Goal: Use online tool/utility: Utilize a website feature to perform a specific function

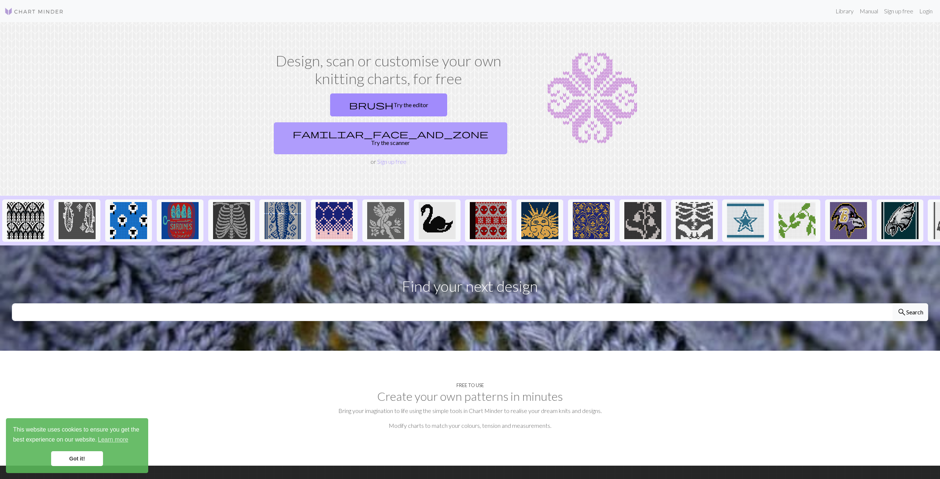
click at [465, 122] on link "familiar_face_and_zone Try the scanner" at bounding box center [390, 138] width 233 height 32
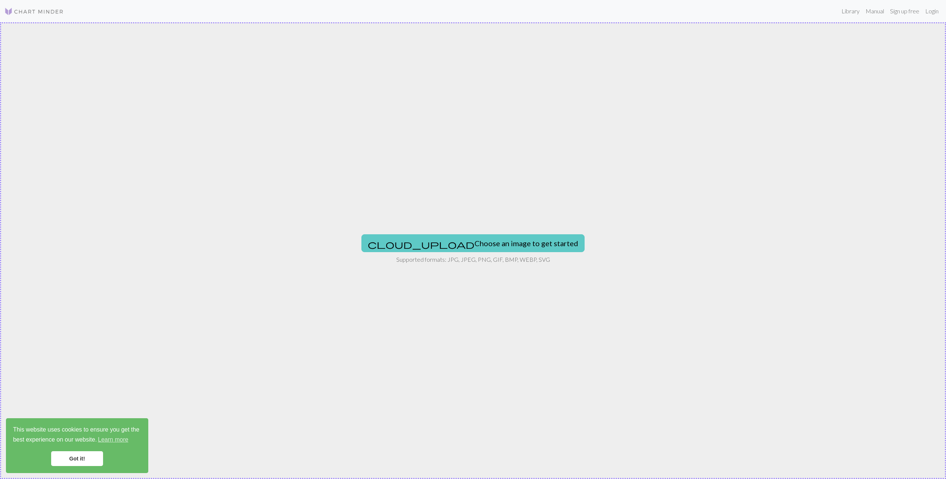
click at [495, 242] on button "cloud_upload Choose an image to get started" at bounding box center [472, 243] width 223 height 18
click at [465, 247] on button "cloud_upload Choose an image to get started" at bounding box center [472, 243] width 223 height 18
type input "C:\fakepath\Kleit.png"
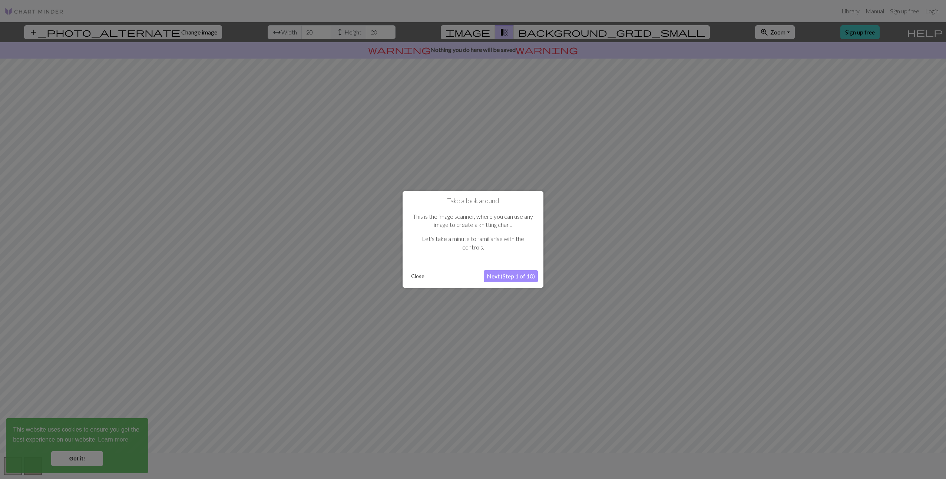
click at [507, 274] on button "Next (Step 1 of 10)" at bounding box center [511, 276] width 54 height 12
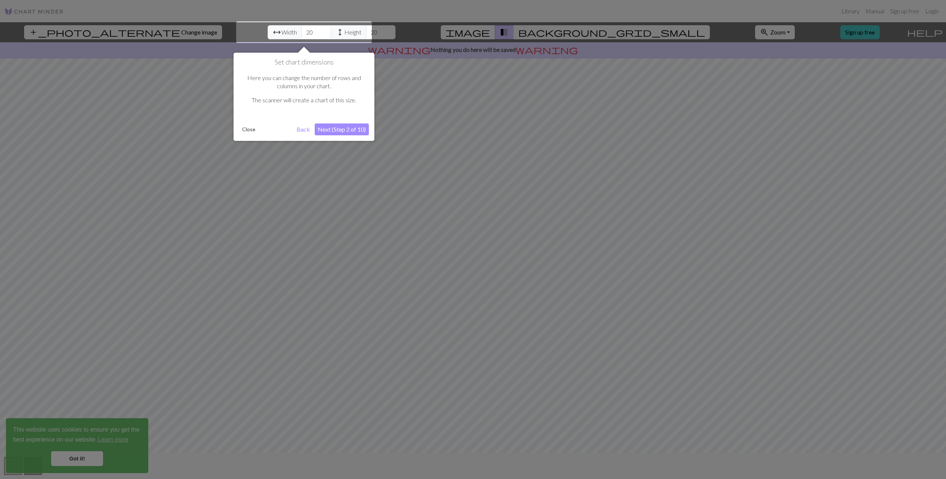
click at [336, 129] on button "Next (Step 2 of 10)" at bounding box center [342, 129] width 54 height 12
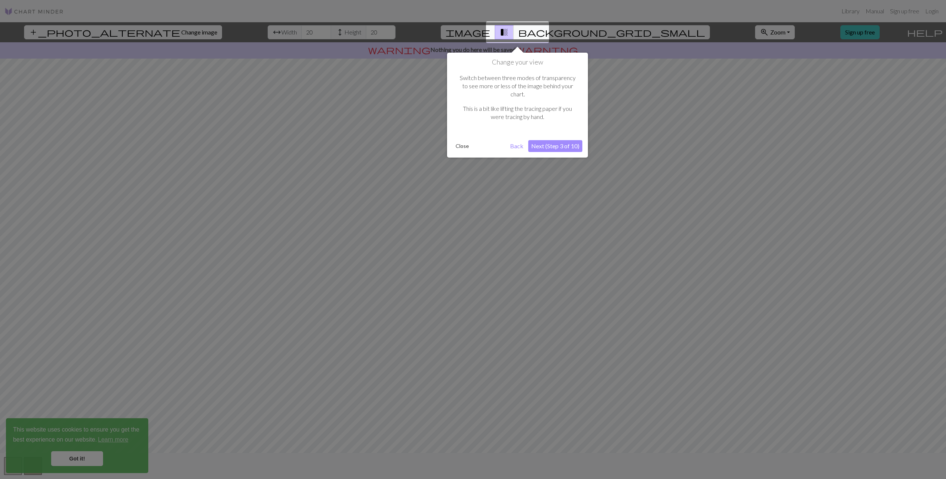
click at [562, 140] on button "Next (Step 3 of 10)" at bounding box center [555, 146] width 54 height 12
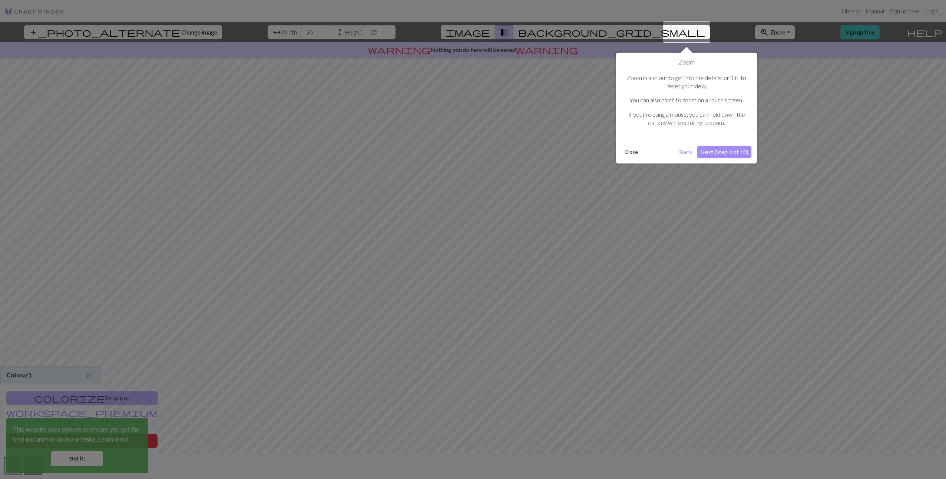
click at [738, 152] on button "Next (Step 4 of 10)" at bounding box center [724, 152] width 54 height 12
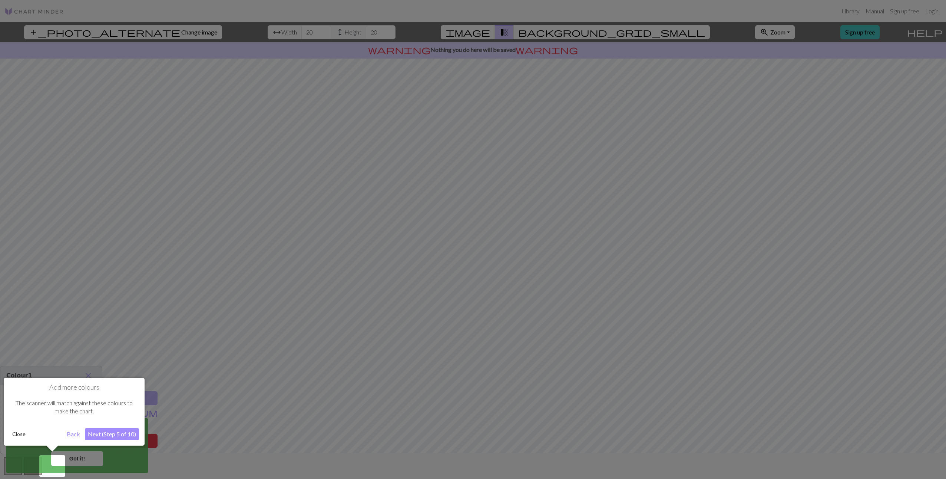
click at [120, 433] on button "Next (Step 5 of 10)" at bounding box center [112, 434] width 54 height 12
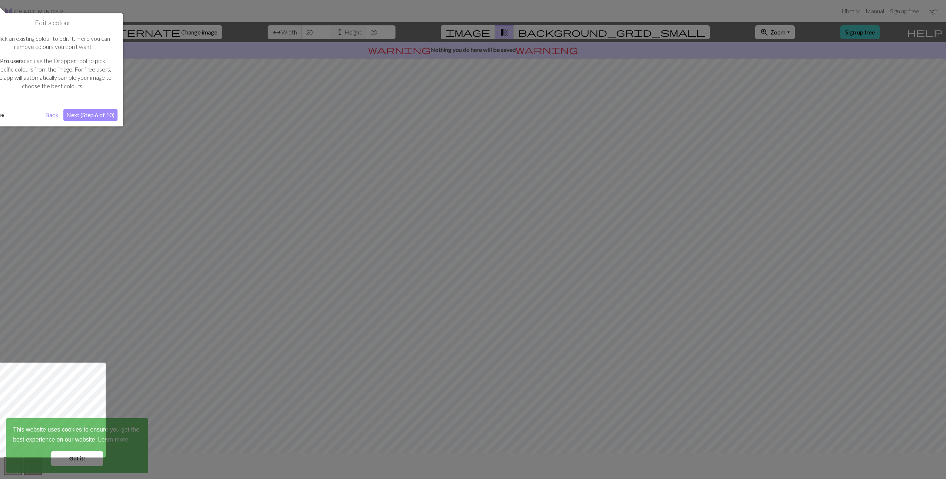
click at [73, 114] on button "Next (Step 6 of 10)" at bounding box center [90, 115] width 54 height 12
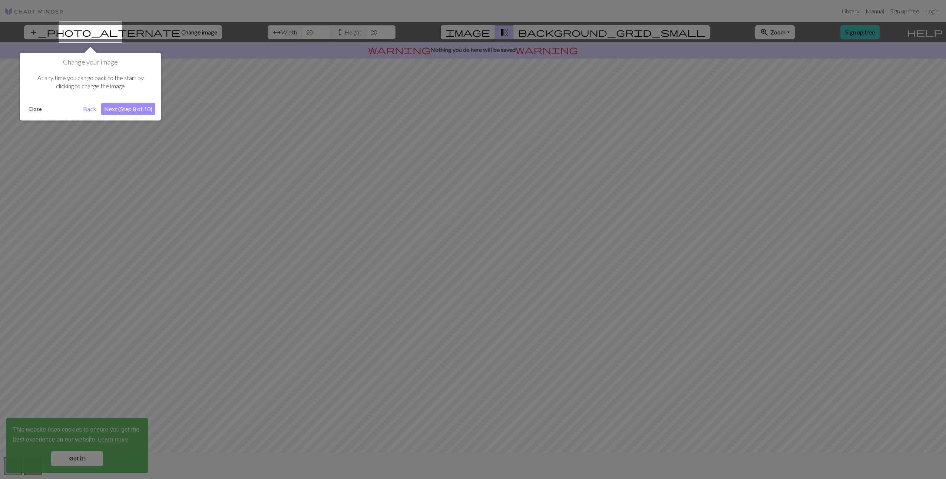
click at [129, 109] on button "Next (Step 8 of 10)" at bounding box center [128, 109] width 54 height 12
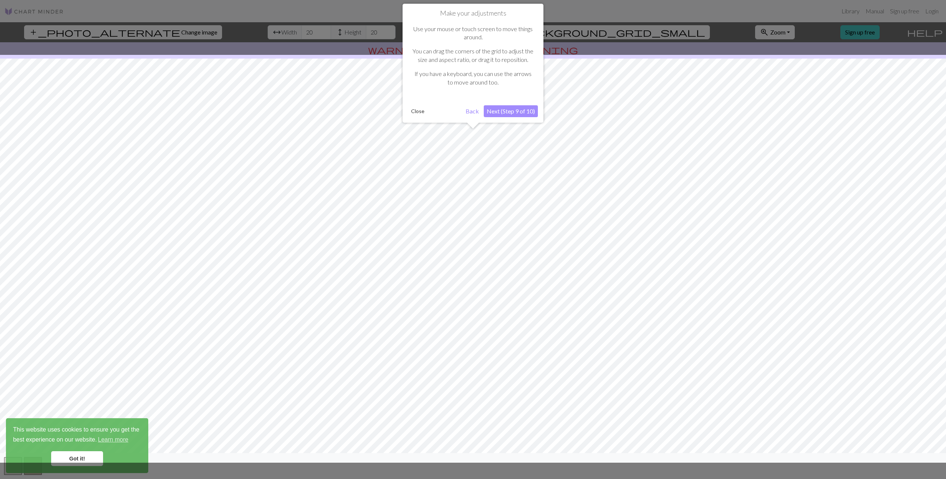
click at [517, 110] on button "Next (Step 9 of 10)" at bounding box center [511, 111] width 54 height 12
